Goal: Navigation & Orientation: Find specific page/section

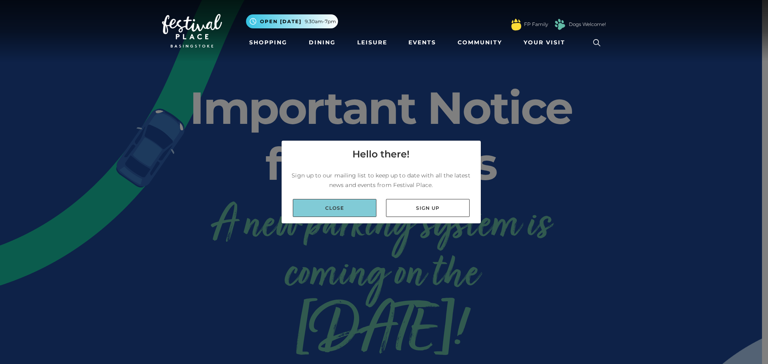
click at [327, 213] on link "Close" at bounding box center [335, 208] width 84 height 18
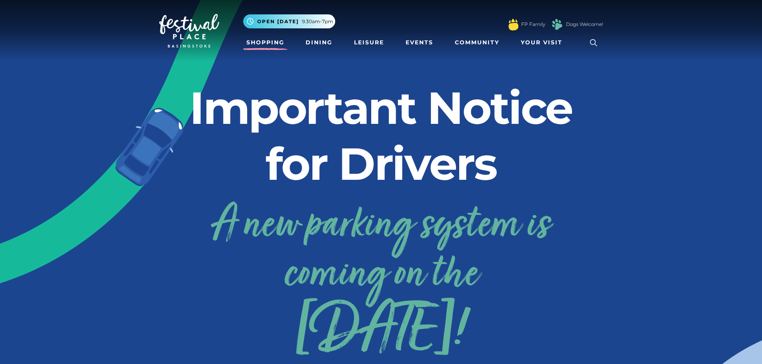
click at [264, 42] on link "Shopping" at bounding box center [265, 42] width 44 height 15
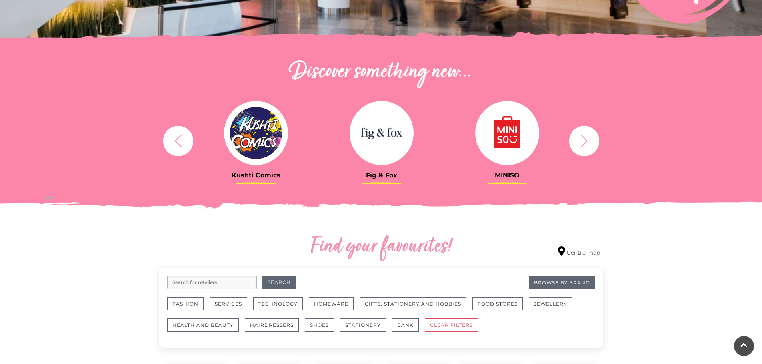
scroll to position [240, 0]
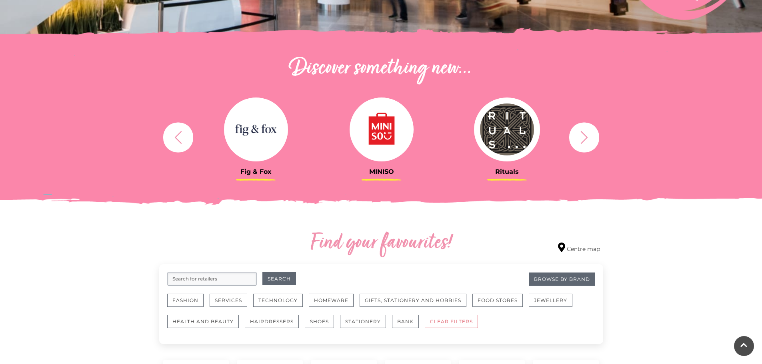
click at [592, 138] on button "button" at bounding box center [584, 137] width 30 height 30
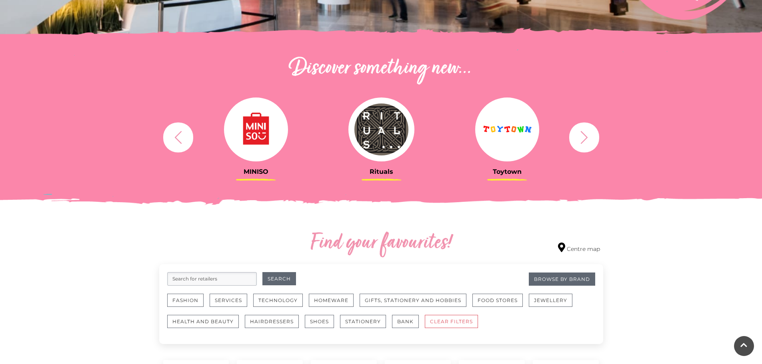
click at [592, 138] on button "button" at bounding box center [584, 137] width 30 height 30
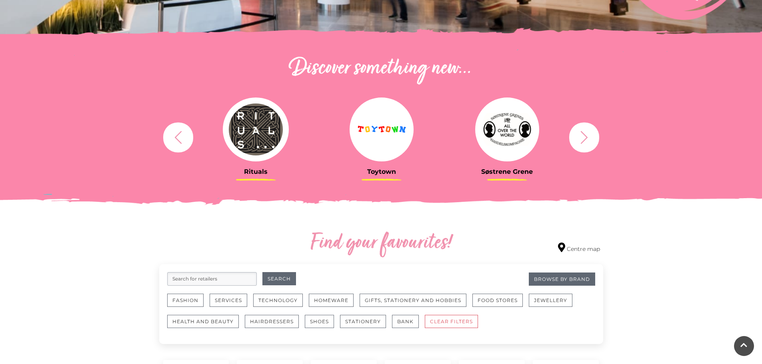
click at [592, 138] on button "button" at bounding box center [584, 137] width 30 height 30
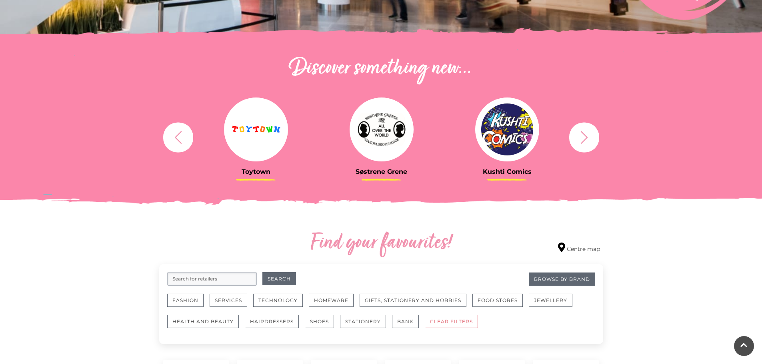
click at [592, 138] on button "button" at bounding box center [584, 137] width 30 height 30
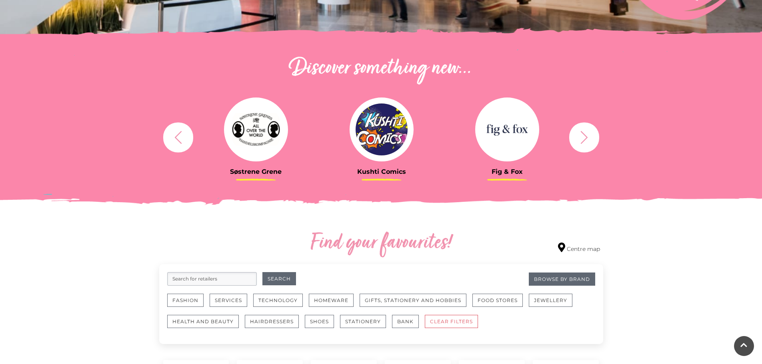
click at [592, 138] on button "button" at bounding box center [584, 137] width 30 height 30
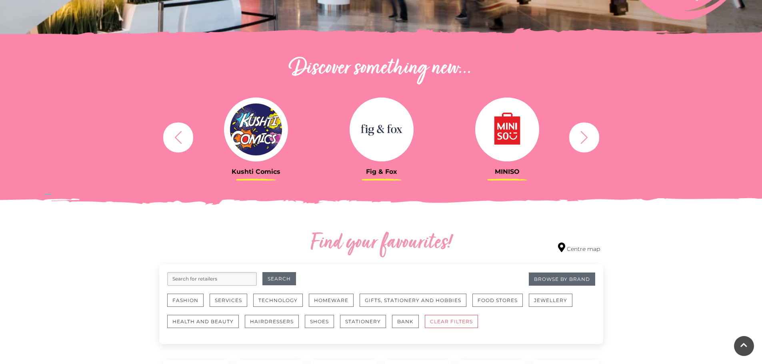
click at [592, 138] on button "button" at bounding box center [584, 137] width 30 height 30
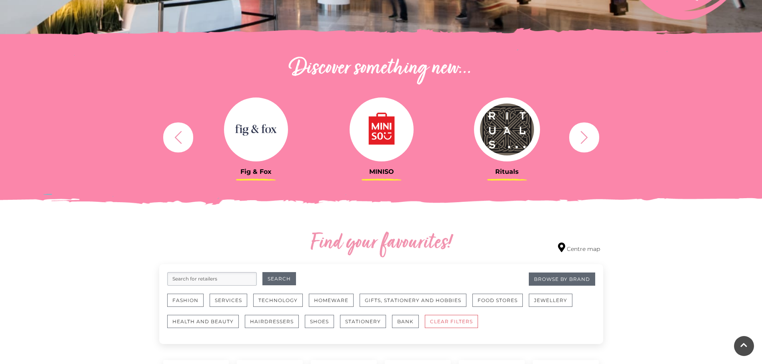
click at [592, 138] on button "button" at bounding box center [584, 137] width 30 height 30
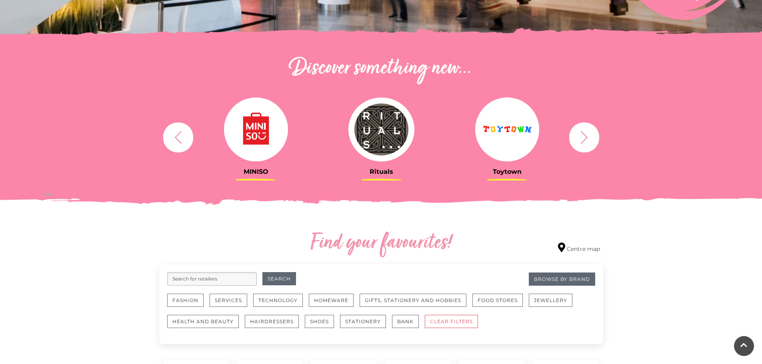
click at [592, 138] on button "button" at bounding box center [584, 137] width 30 height 30
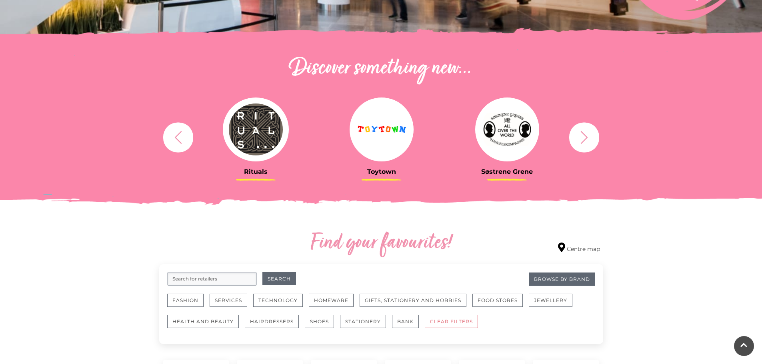
click at [592, 138] on button "button" at bounding box center [584, 137] width 30 height 30
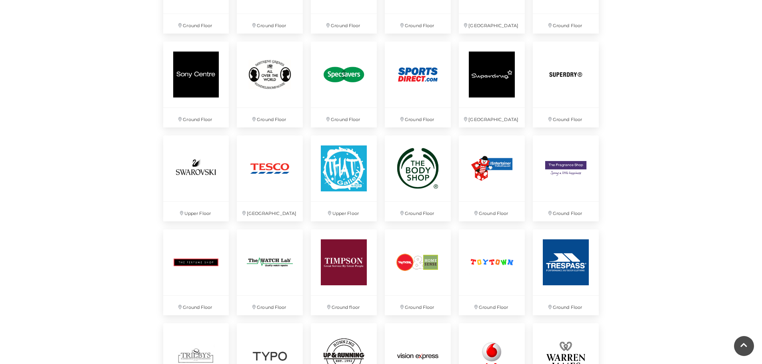
scroll to position [1920, 0]
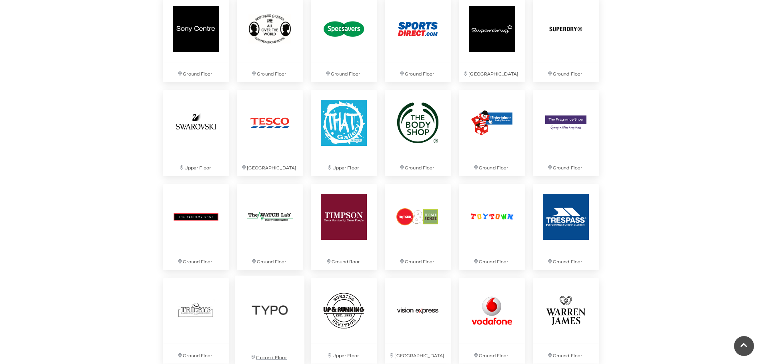
click at [278, 318] on img at bounding box center [269, 310] width 69 height 69
